Goal: Navigation & Orientation: Find specific page/section

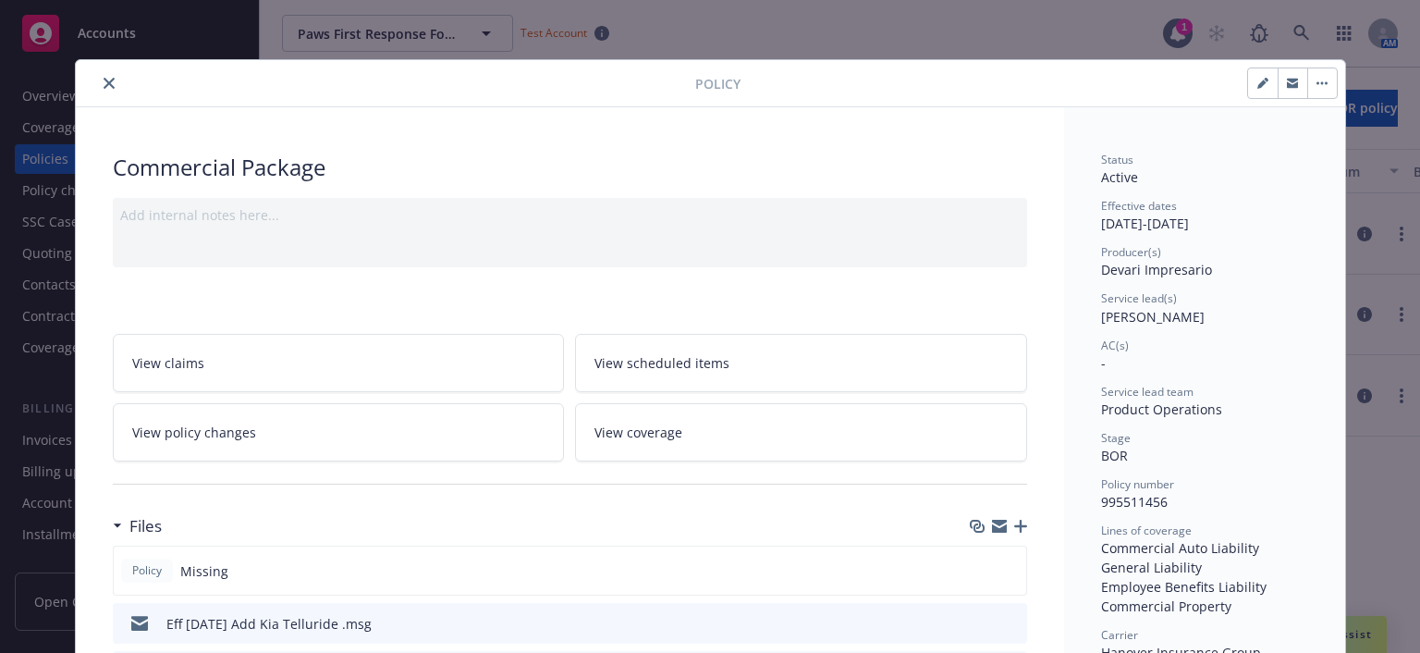
click at [104, 82] on icon "close" at bounding box center [109, 83] width 11 height 11
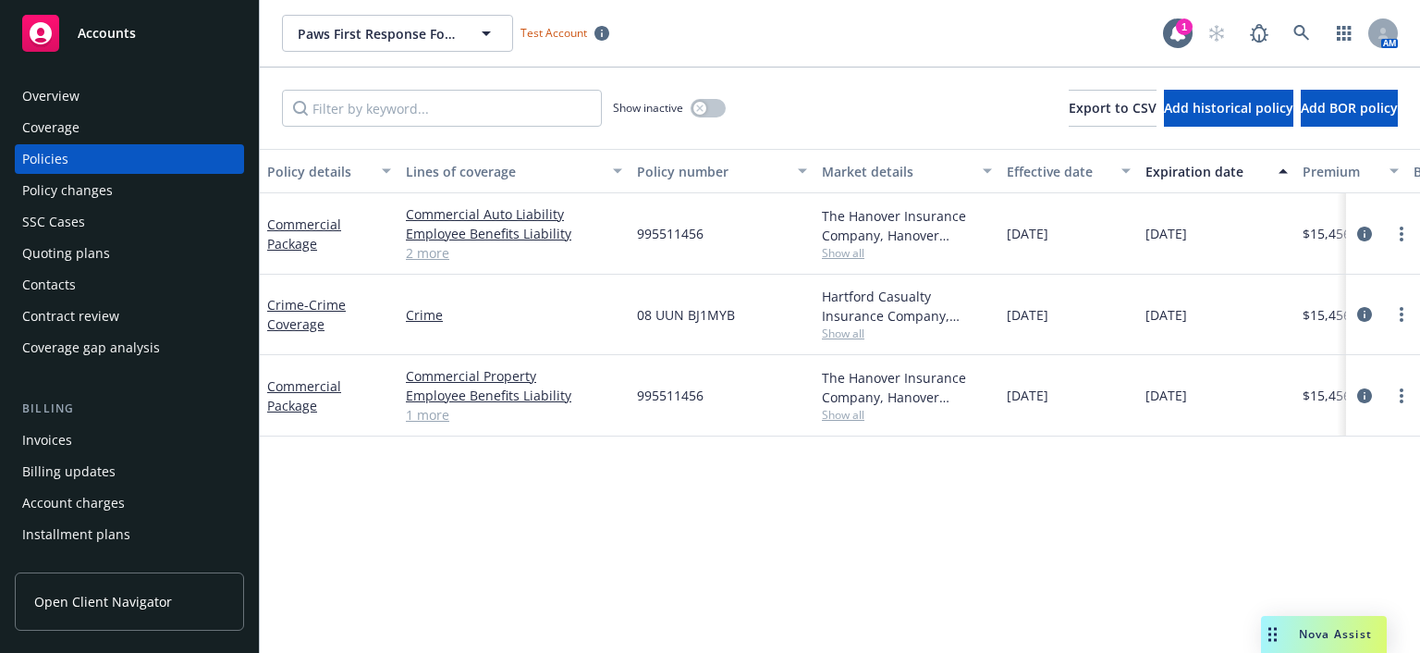
click at [69, 217] on div "SSC Cases" at bounding box center [53, 222] width 63 height 30
